Goal: Task Accomplishment & Management: Use online tool/utility

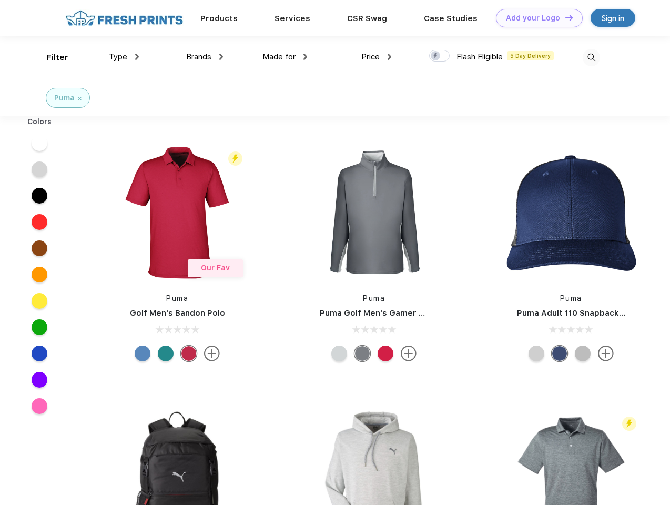
click at [535, 18] on link "Add your Logo Design Tool" at bounding box center [539, 18] width 87 height 18
click at [0, 0] on div "Design Tool" at bounding box center [0, 0] width 0 height 0
click at [564, 17] on link "Add your Logo Design Tool" at bounding box center [539, 18] width 87 height 18
click at [50, 57] on div "Filter" at bounding box center [58, 58] width 22 height 12
click at [124, 57] on span "Type" at bounding box center [118, 56] width 18 height 9
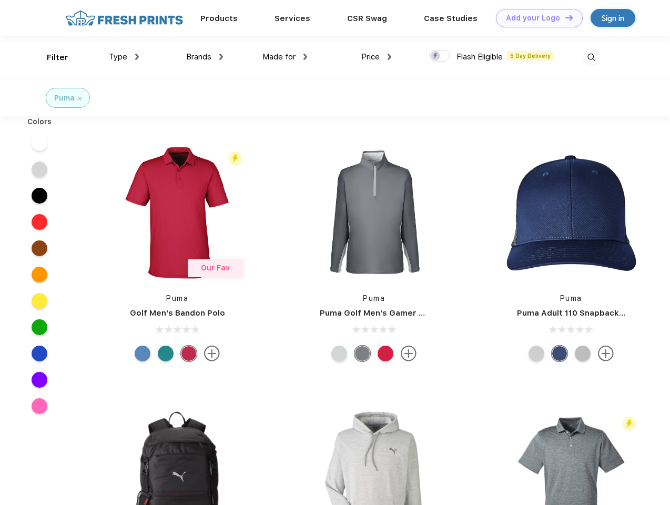
click at [205, 57] on span "Brands" at bounding box center [198, 56] width 25 height 9
click at [285, 57] on span "Made for" at bounding box center [278, 56] width 33 height 9
click at [377, 57] on span "Price" at bounding box center [370, 56] width 18 height 9
click at [440, 56] on div at bounding box center [439, 56] width 21 height 12
click at [436, 56] on input "checkbox" at bounding box center [432, 52] width 7 height 7
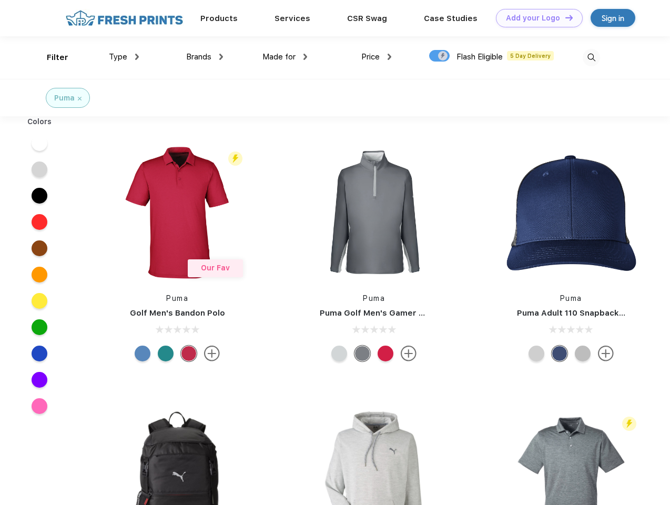
click at [591, 57] on img at bounding box center [591, 57] width 17 height 17
